Goal: Navigation & Orientation: Find specific page/section

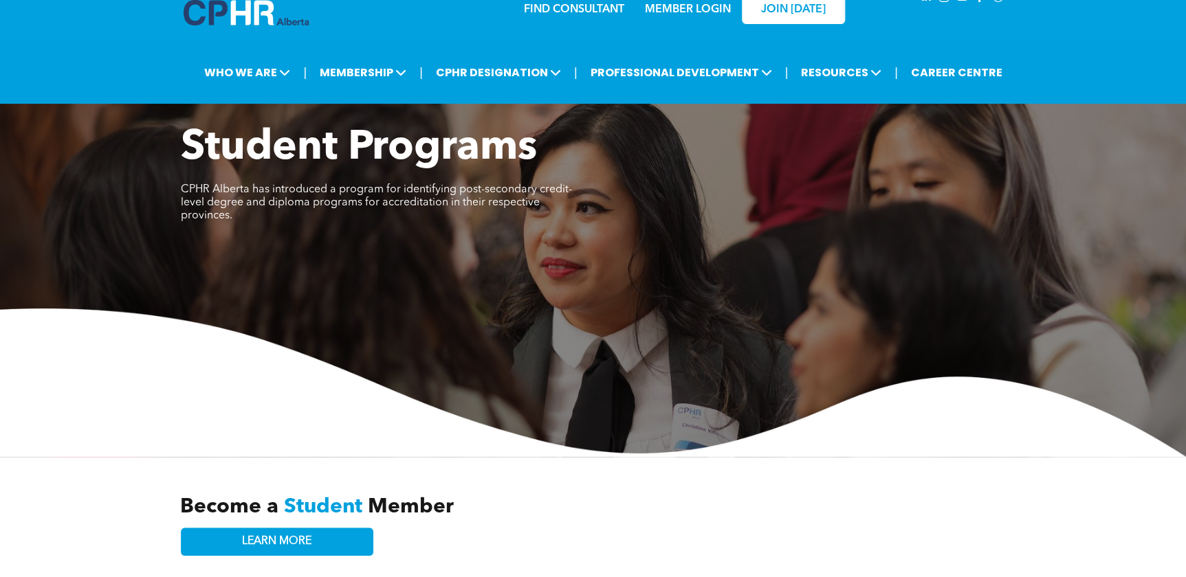
scroll to position [40, 0]
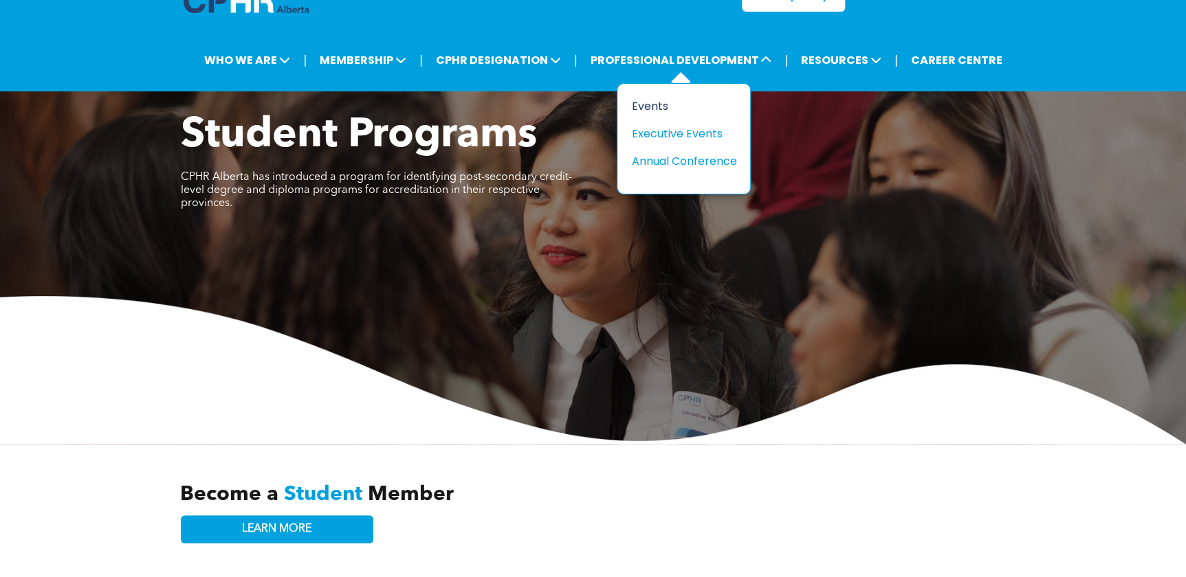
click at [656, 102] on div "Events" at bounding box center [678, 106] width 95 height 17
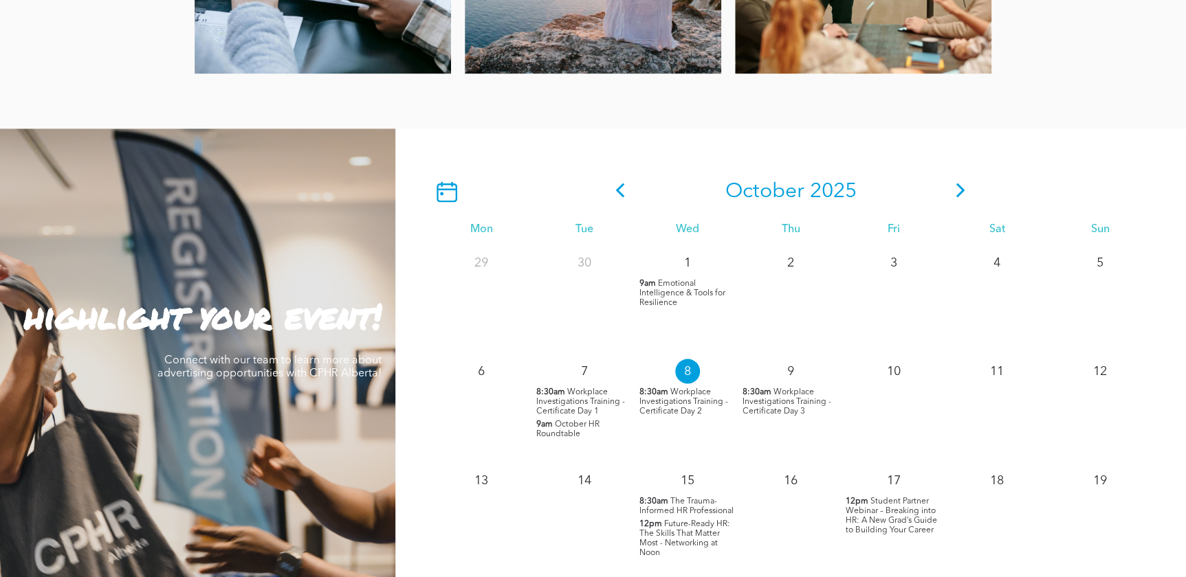
scroll to position [1131, 0]
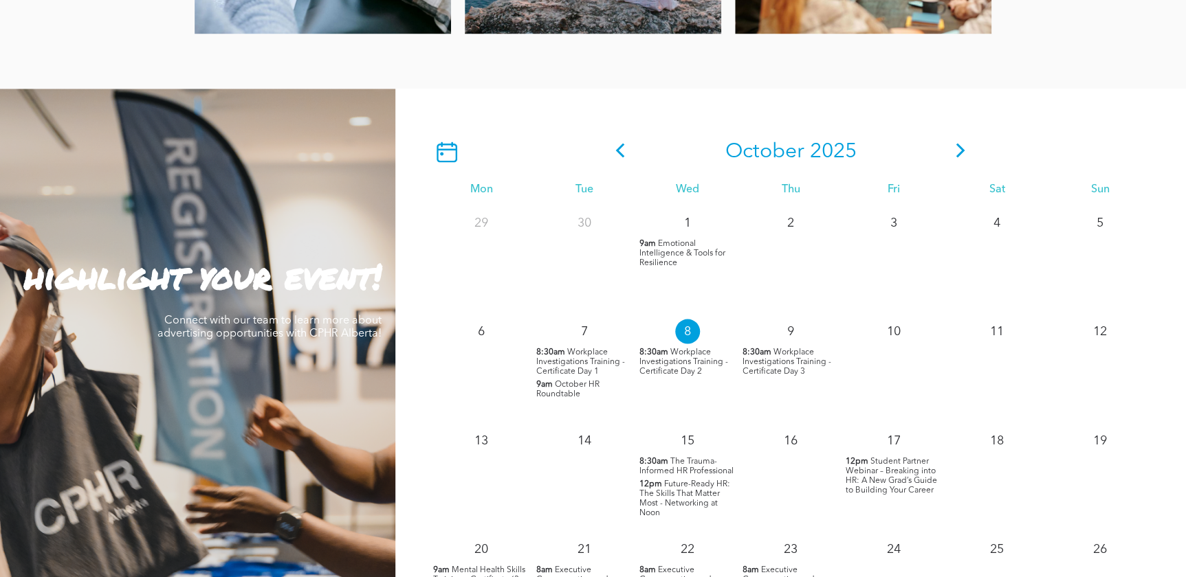
click at [694, 490] on span "Future-Ready HR: The Skills That Matter Most - Networking at Noon" at bounding box center [684, 498] width 91 height 37
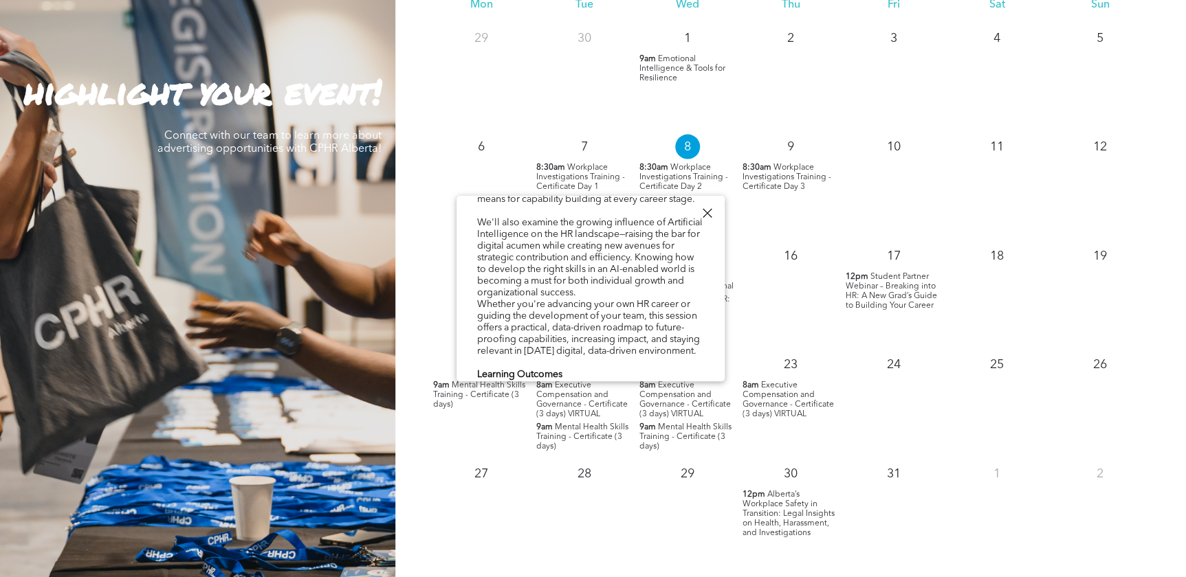
scroll to position [1349, 0]
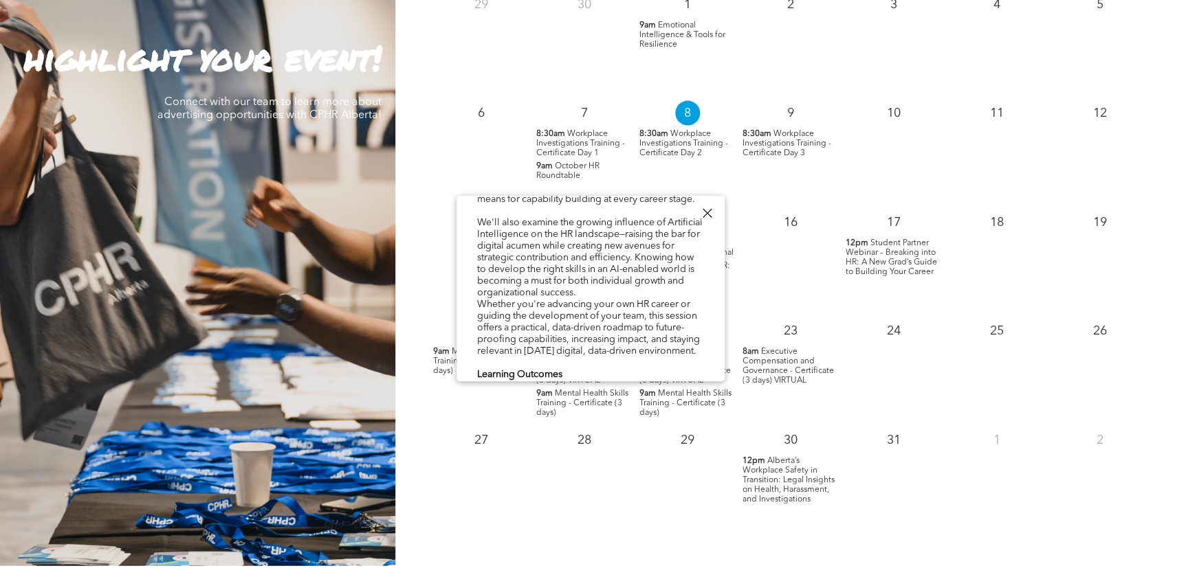
click at [710, 211] on div at bounding box center [707, 213] width 19 height 19
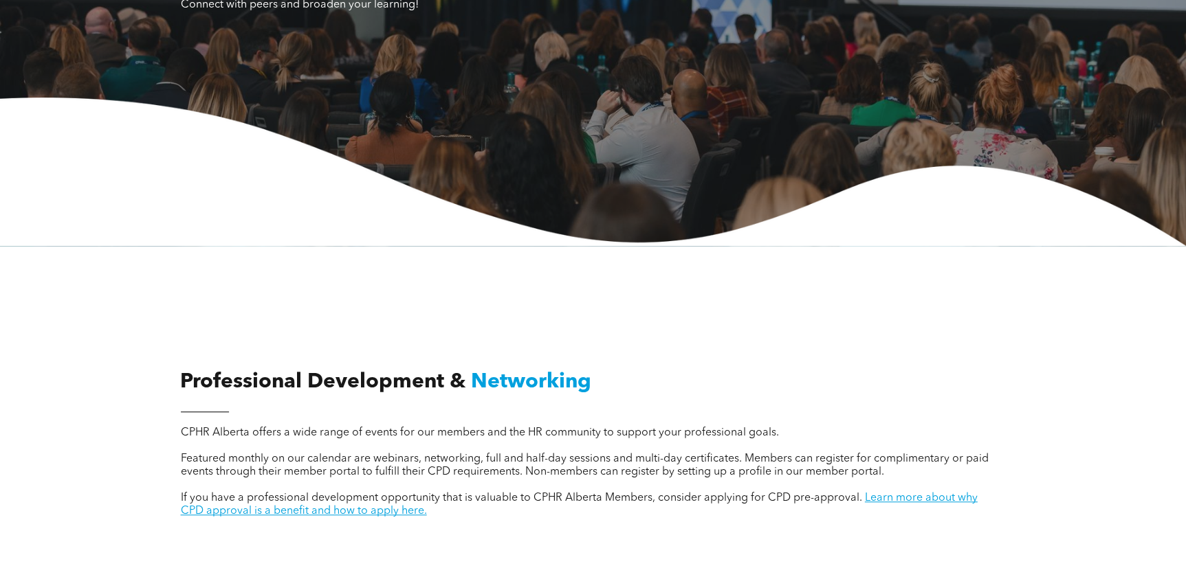
scroll to position [0, 0]
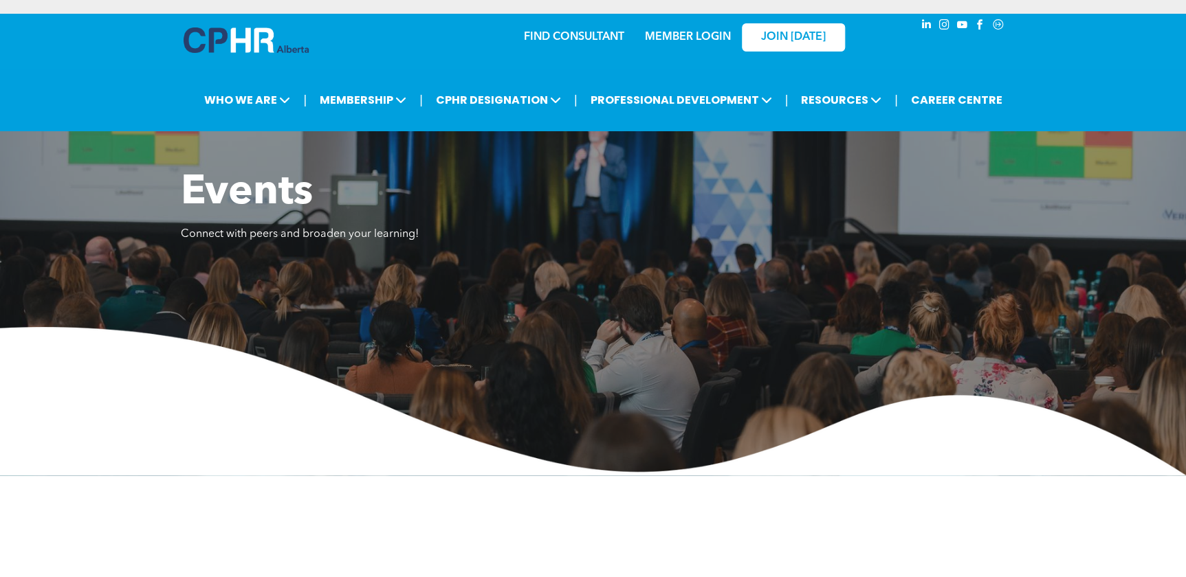
click at [687, 37] on link "MEMBER LOGIN" at bounding box center [688, 37] width 86 height 11
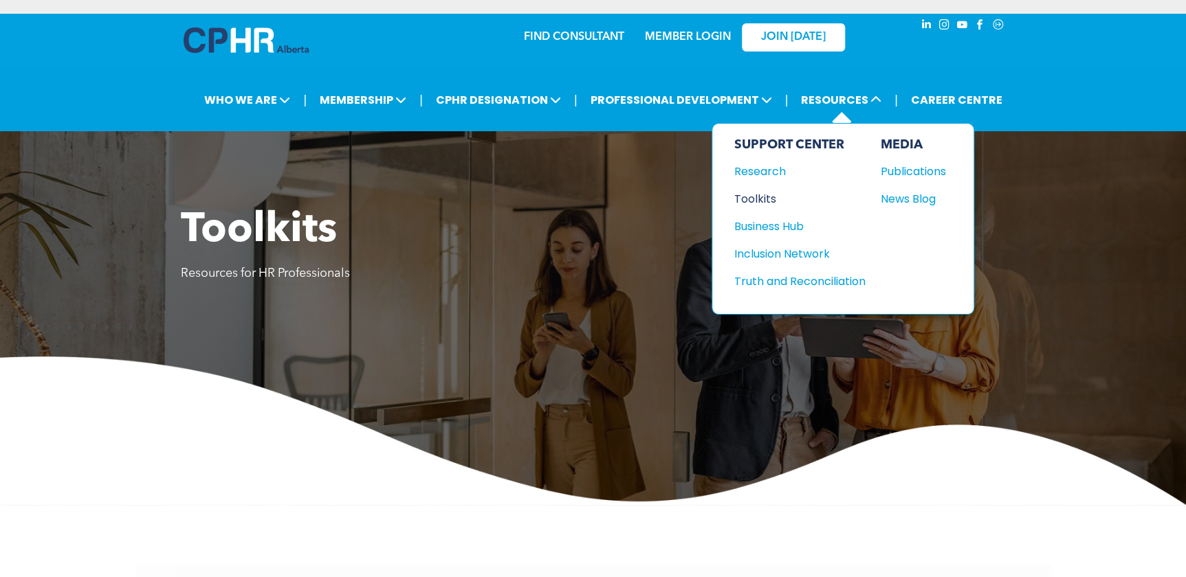
click at [758, 198] on div "Toolkits" at bounding box center [793, 198] width 118 height 17
